Goal: Transaction & Acquisition: Purchase product/service

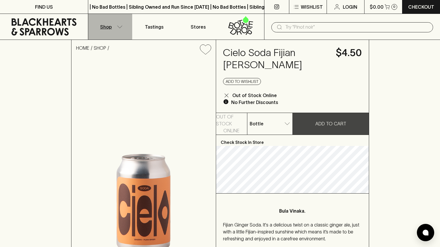
click at [118, 25] on icon "button" at bounding box center [120, 26] width 6 height 3
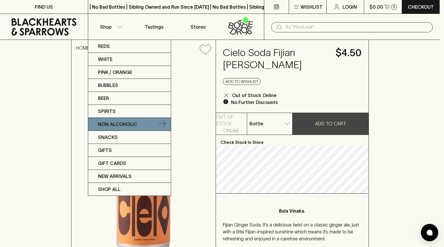
click at [117, 125] on p "Non Alcoholic" at bounding box center [117, 124] width 39 height 7
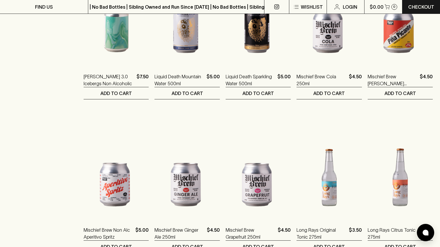
scroll to position [579, 0]
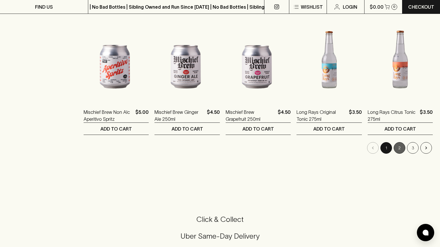
click at [401, 148] on button "2" at bounding box center [400, 148] width 12 height 12
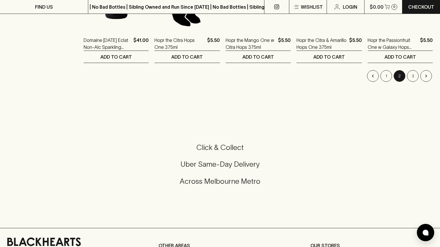
scroll to position [652, 0]
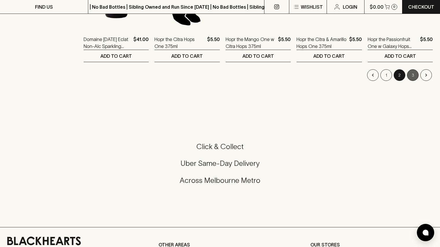
click at [414, 73] on button "3" at bounding box center [413, 75] width 12 height 12
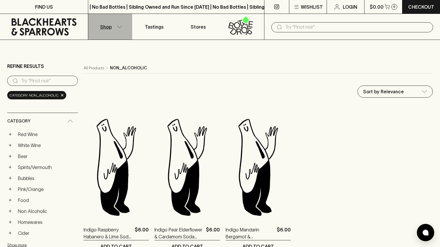
click at [119, 24] on button "Shop" at bounding box center [110, 27] width 44 height 26
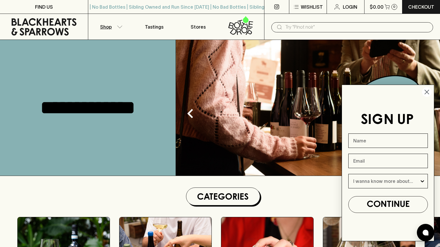
click at [120, 30] on button "Shop" at bounding box center [110, 27] width 44 height 26
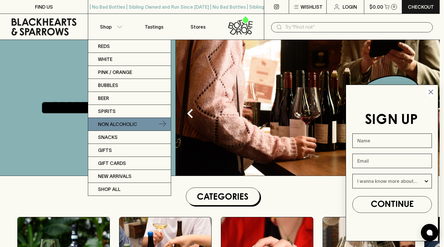
click at [120, 124] on p "Non Alcoholic" at bounding box center [117, 124] width 39 height 7
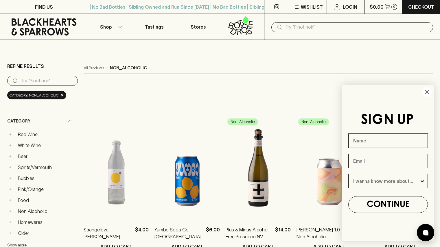
click at [426, 94] on circle "Close dialog" at bounding box center [427, 92] width 10 height 10
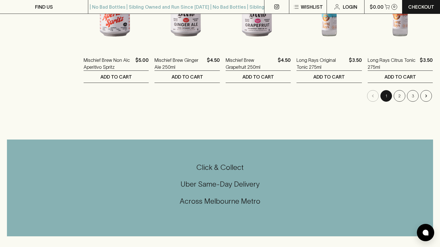
scroll to position [632, 0]
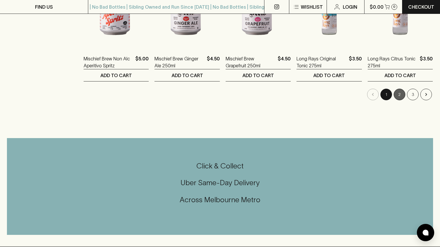
click at [402, 93] on button "2" at bounding box center [400, 95] width 12 height 12
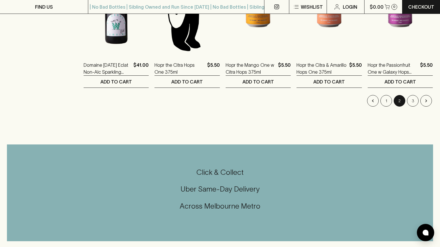
scroll to position [625, 0]
click at [413, 100] on button "3" at bounding box center [413, 101] width 12 height 12
